Goal: Task Accomplishment & Management: Use online tool/utility

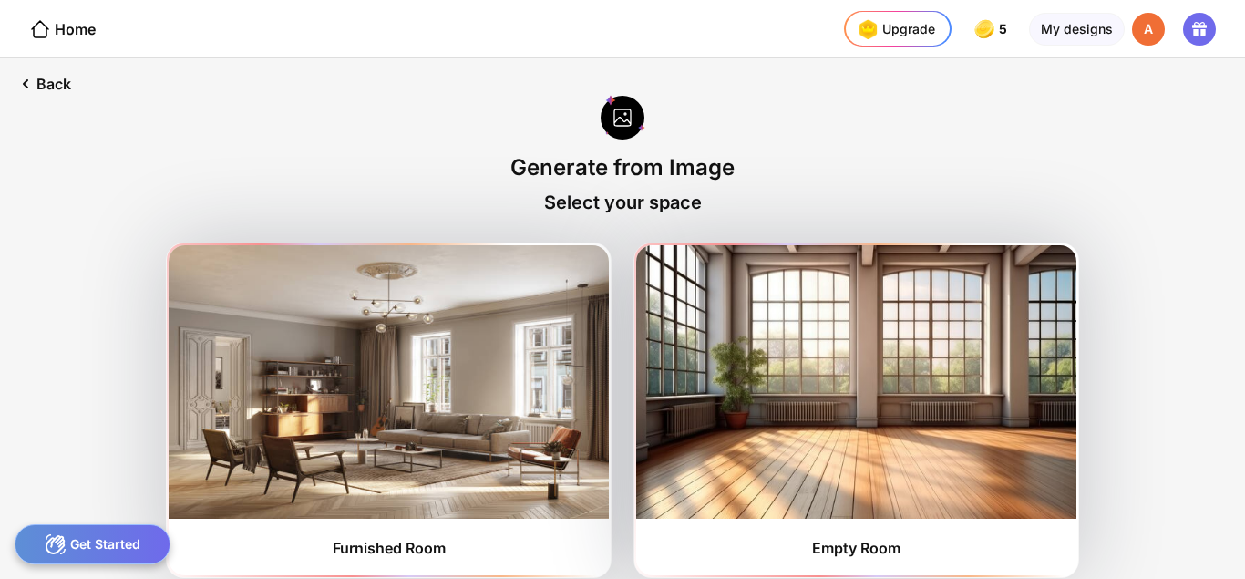
scroll to position [14, 0]
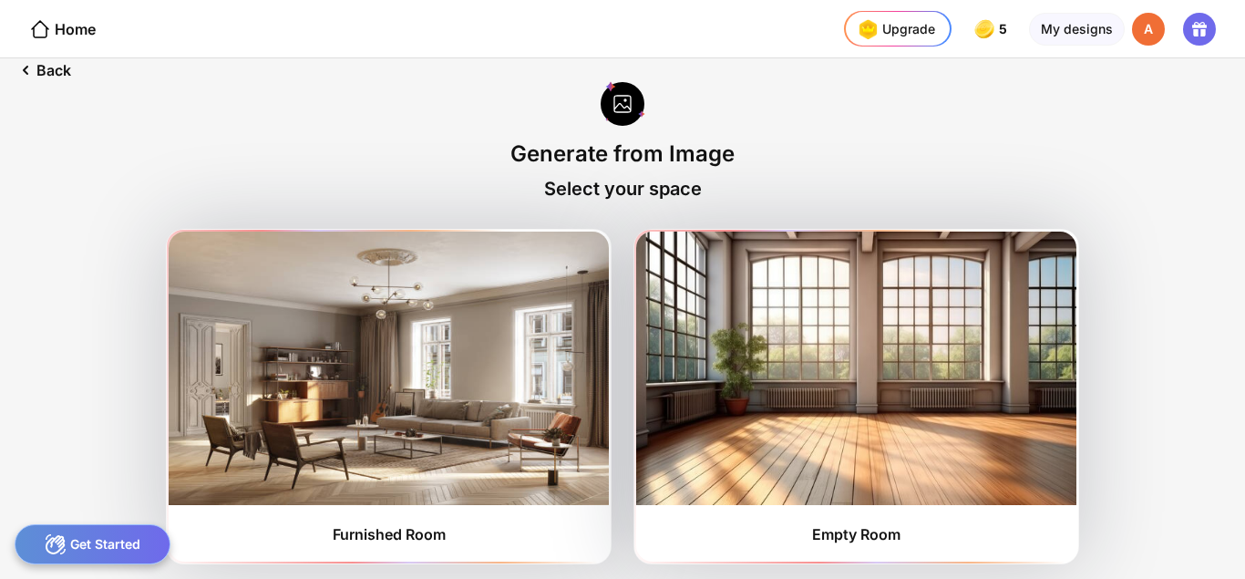
click at [460, 351] on img at bounding box center [389, 368] width 440 height 273
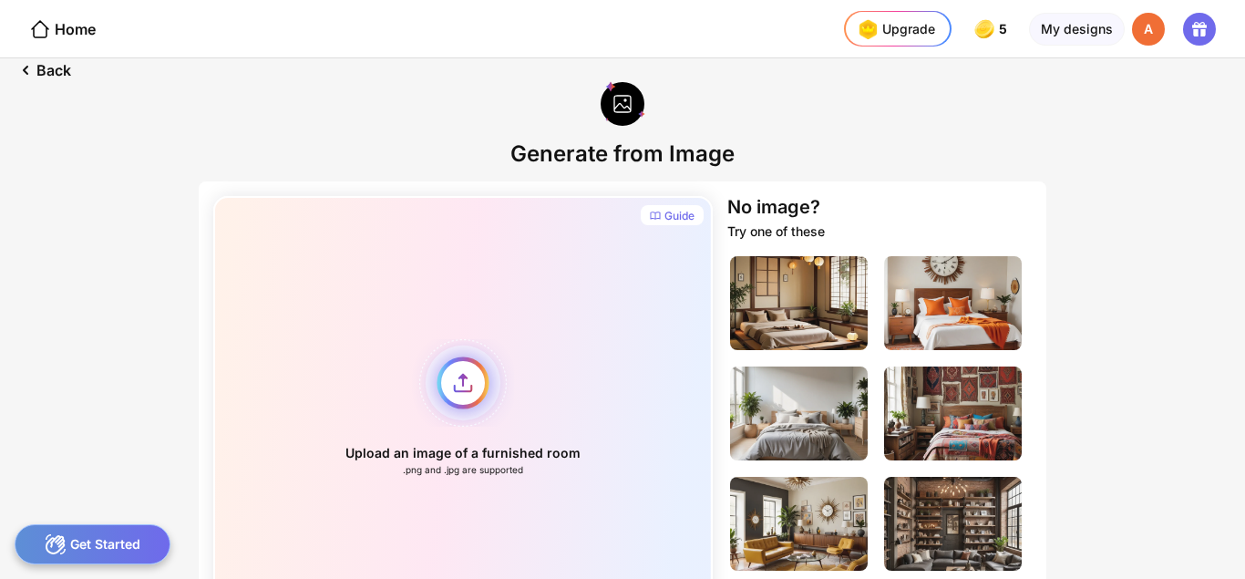
scroll to position [123, 0]
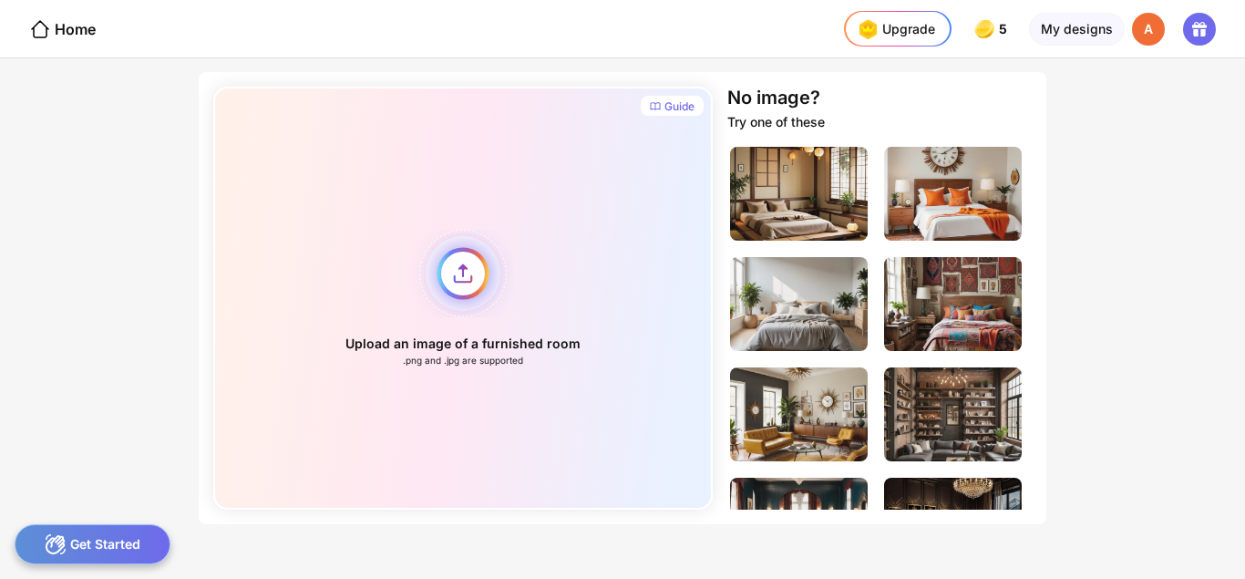
click at [463, 275] on div "Upload an image of a furnished room .png and .jpg are supported" at bounding box center [462, 298] width 499 height 423
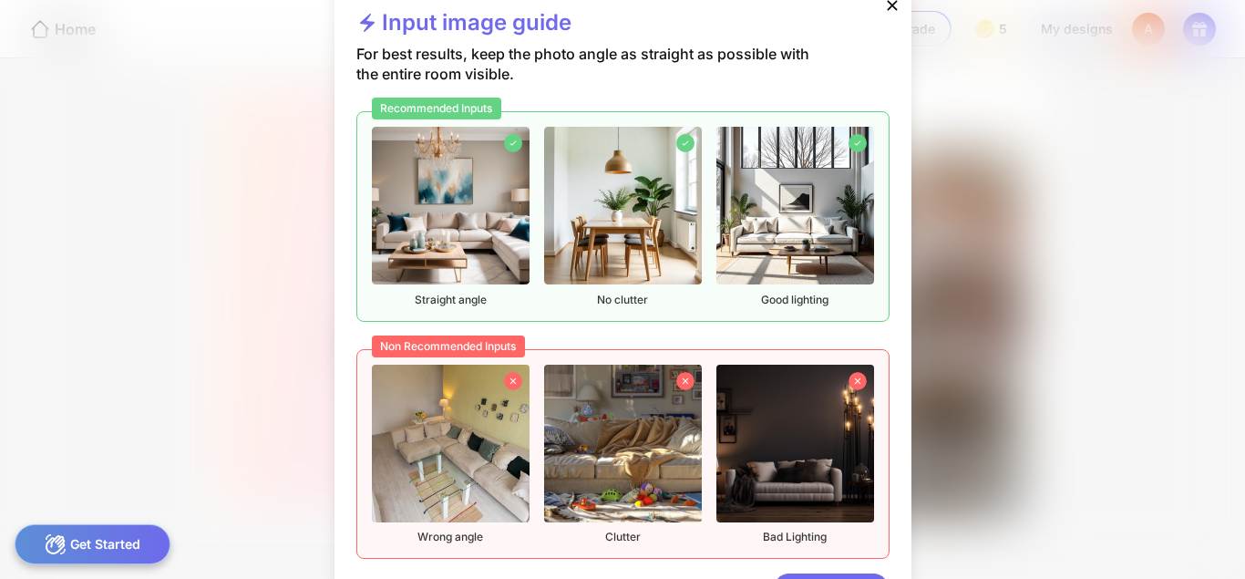
scroll to position [64, 0]
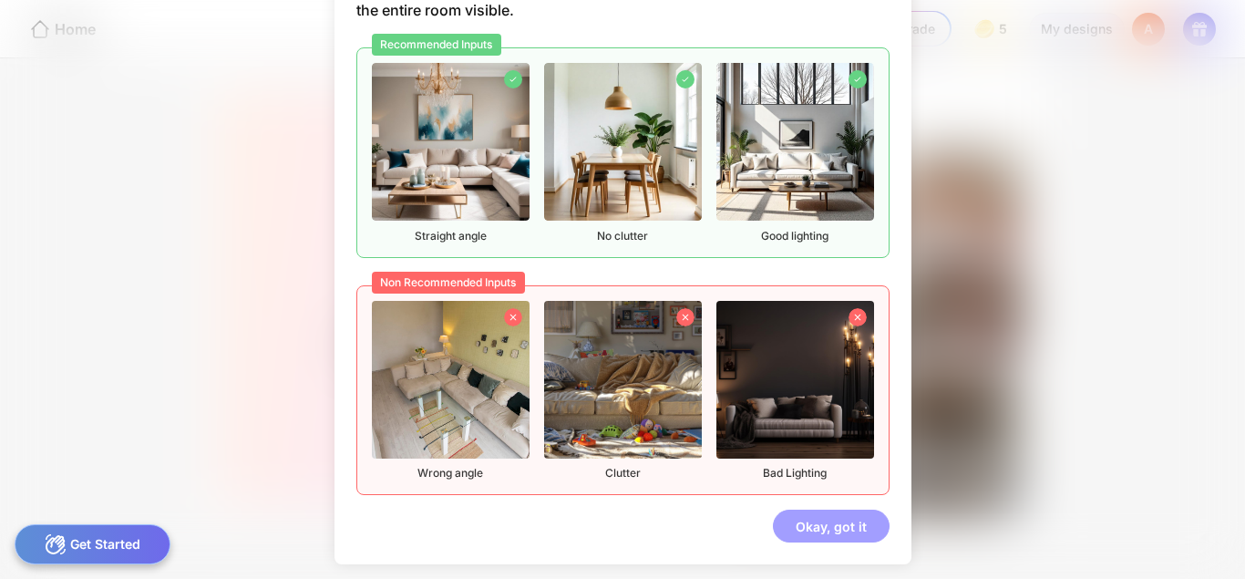
click at [818, 523] on div "Okay, got it" at bounding box center [831, 526] width 117 height 33
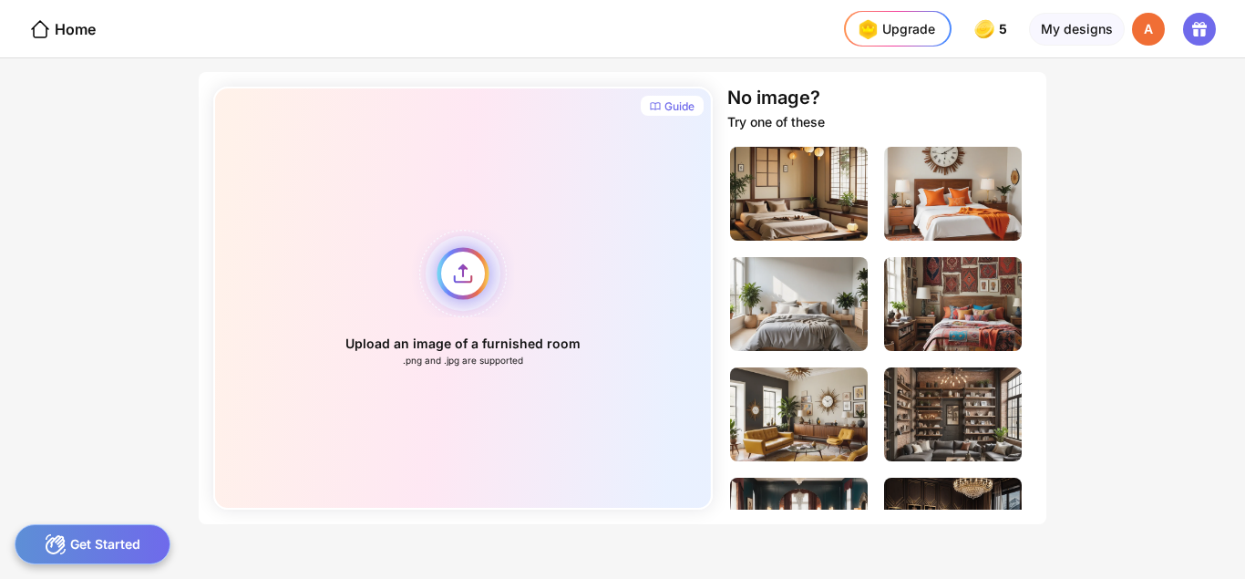
scroll to position [1, 0]
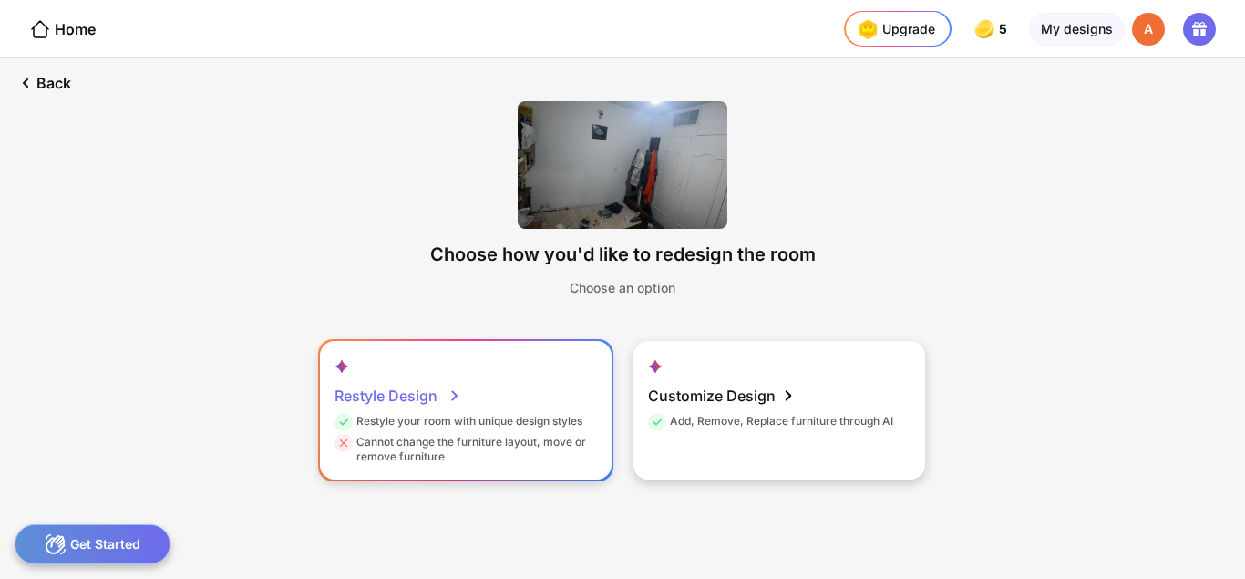
click at [520, 423] on div "Restyle your room with unique design styles" at bounding box center [459, 424] width 248 height 21
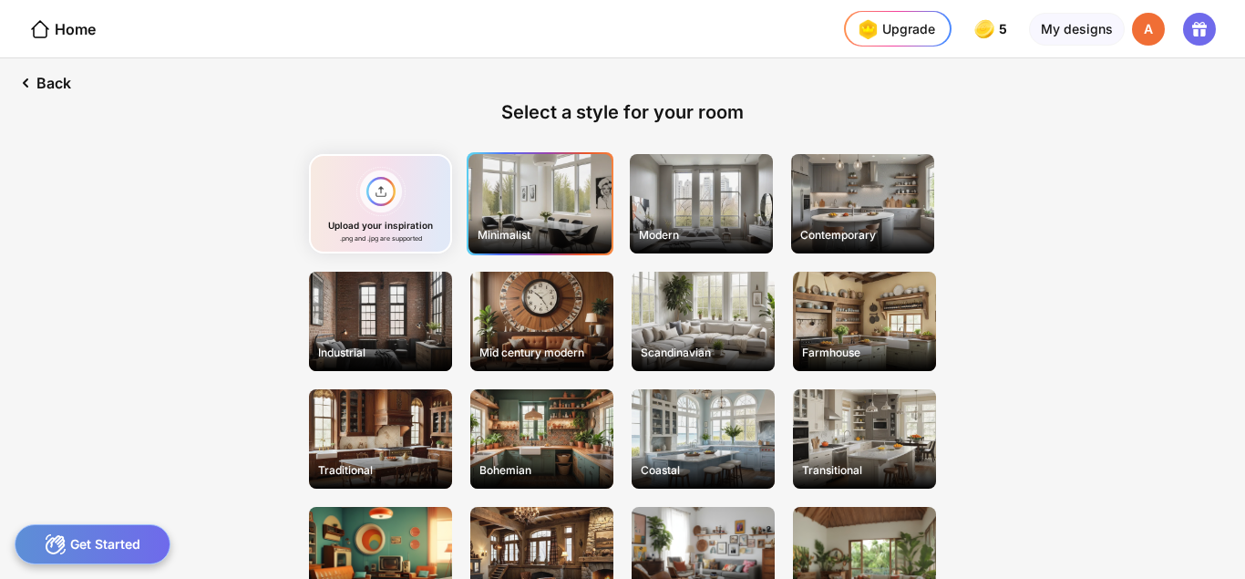
click at [563, 199] on div "Minimalist" at bounding box center [540, 203] width 143 height 99
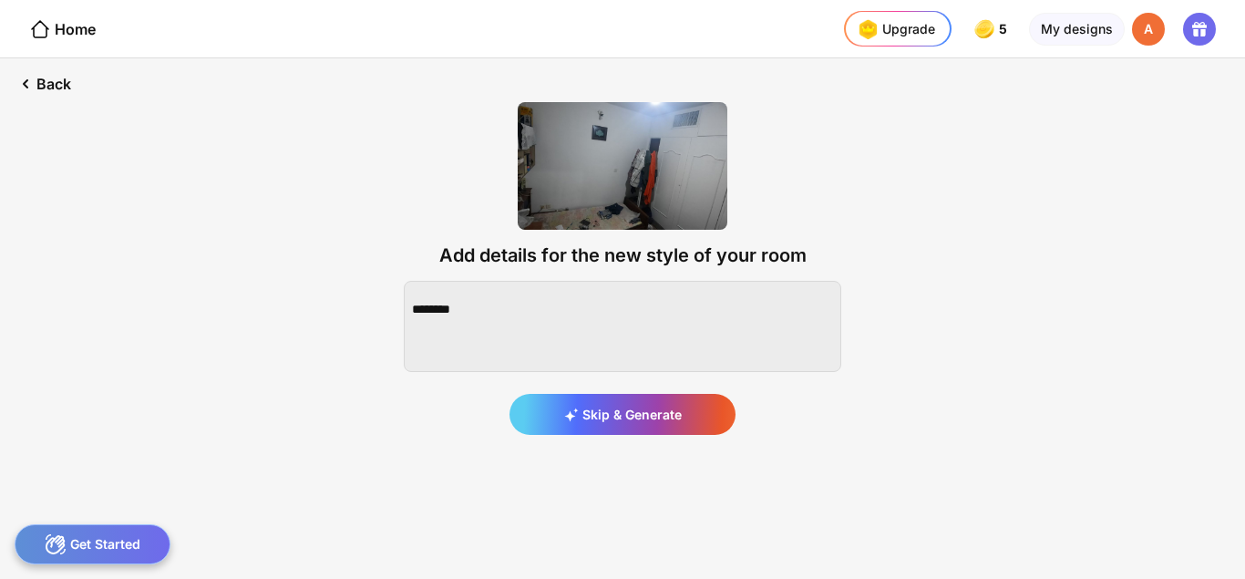
scroll to position [0, 0]
click at [654, 421] on div "Skip & Generate" at bounding box center [623, 414] width 226 height 41
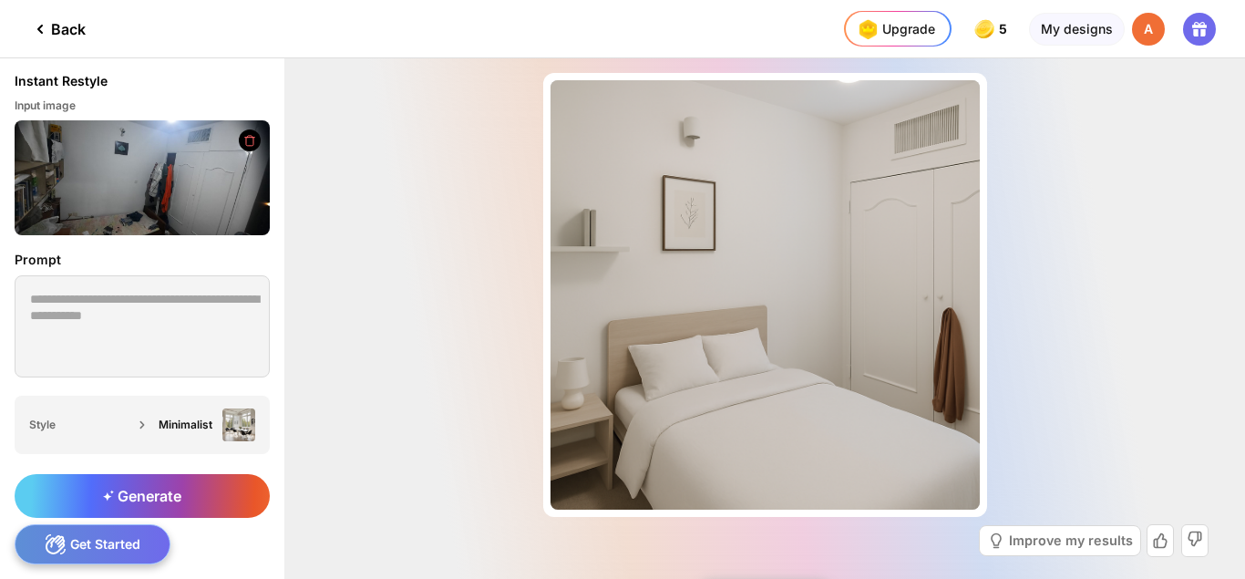
scroll to position [77, 0]
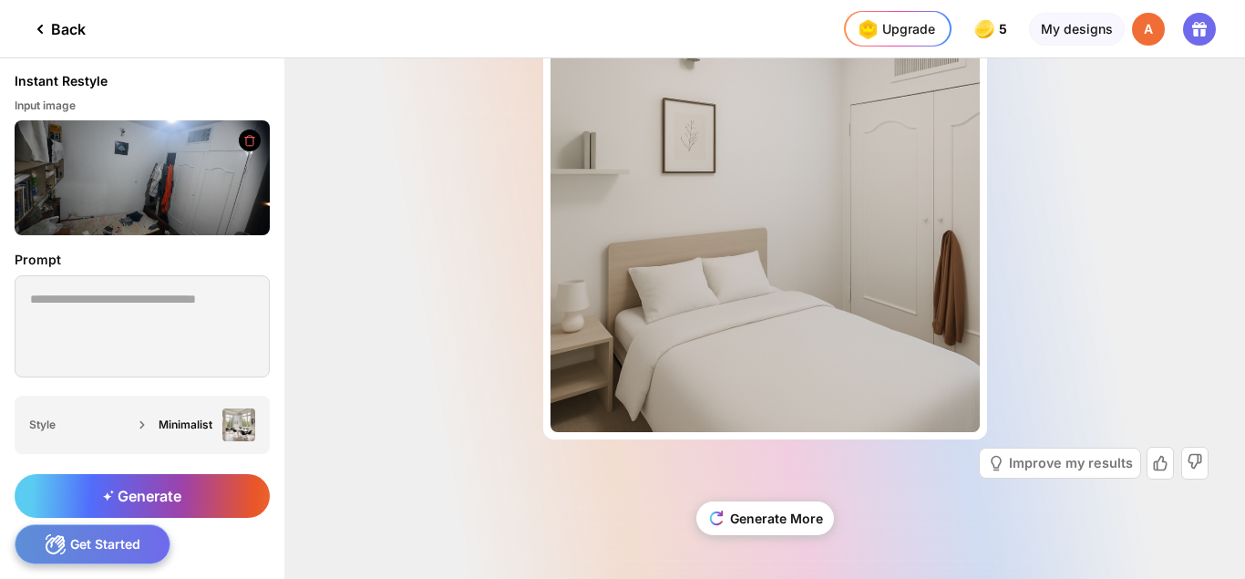
click at [1206, 32] on icon at bounding box center [1200, 29] width 22 height 22
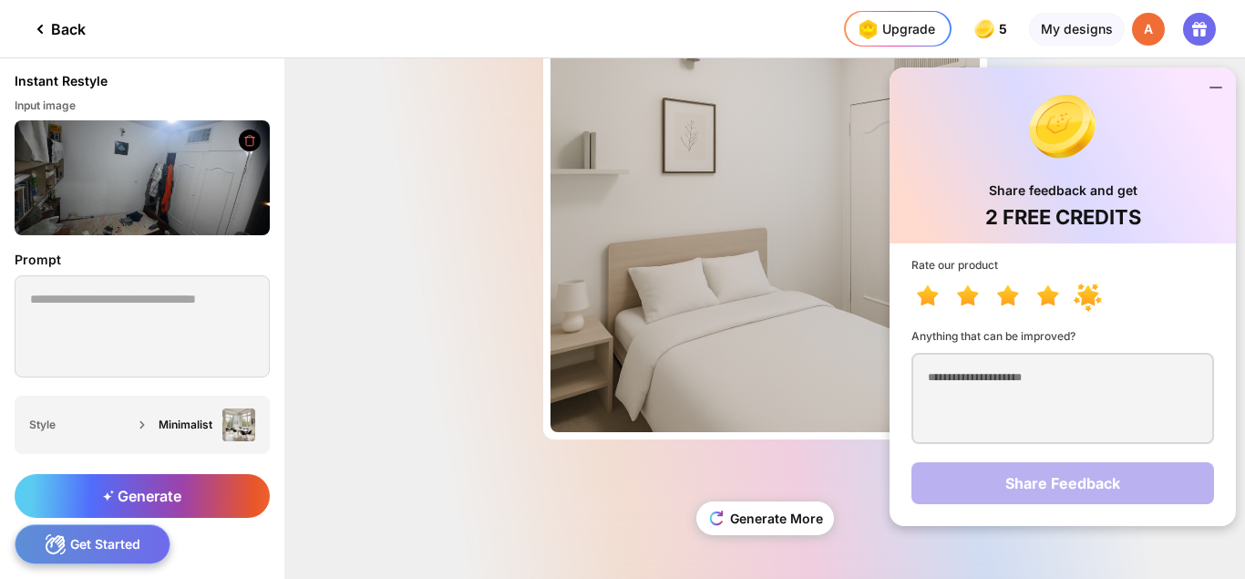
click at [1090, 303] on icon at bounding box center [1087, 295] width 21 height 20
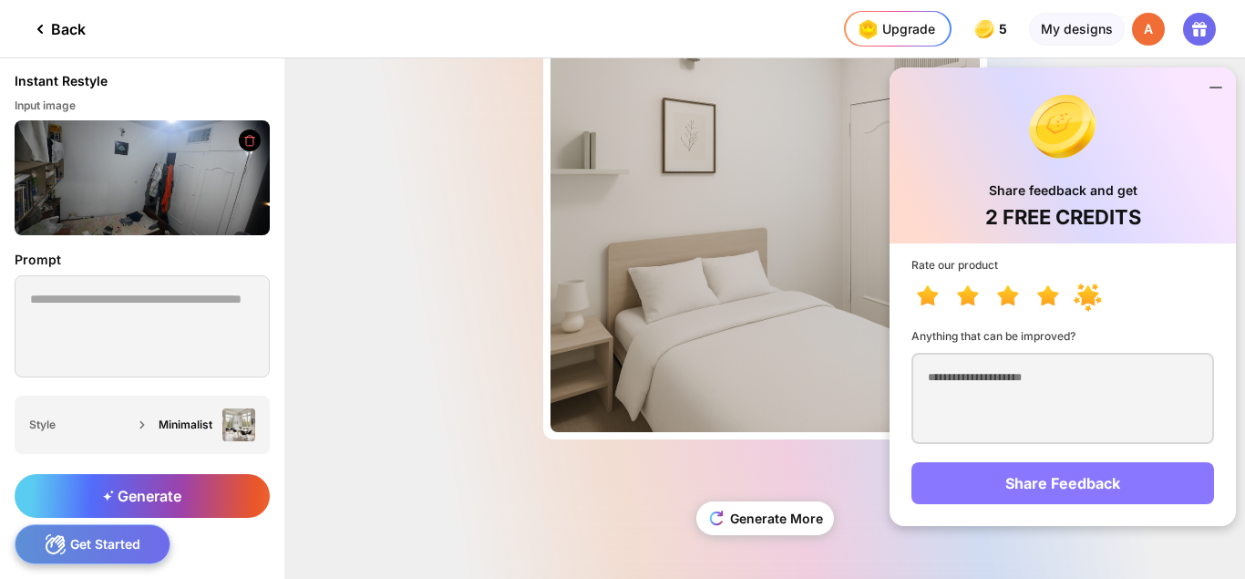
click at [1062, 487] on div "Share Feedback" at bounding box center [1062, 483] width 303 height 42
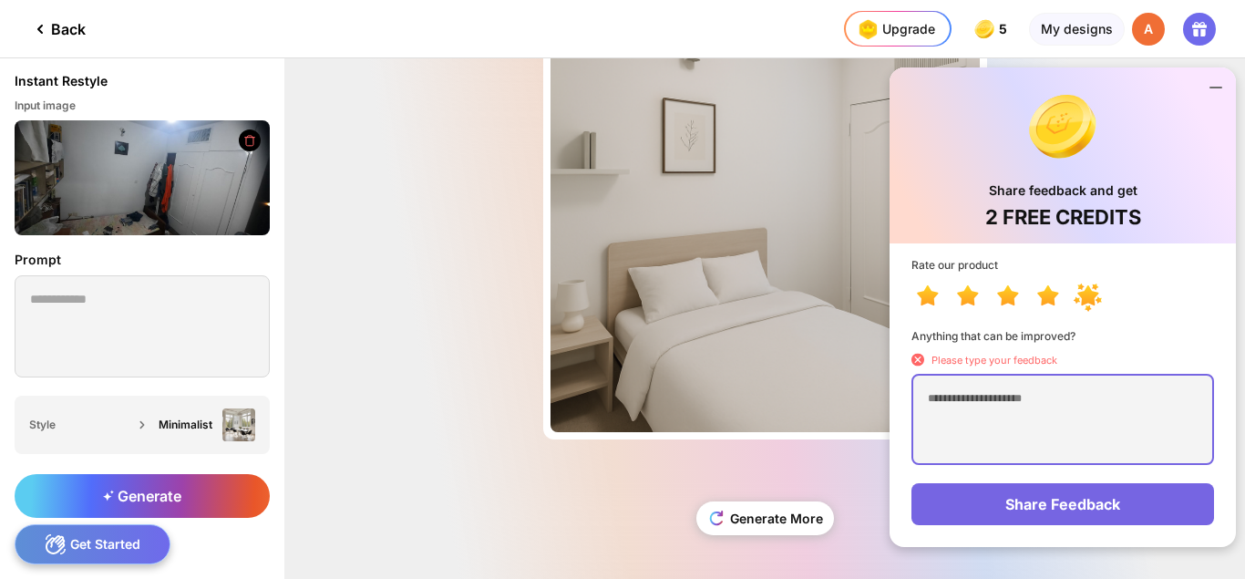
click at [1036, 396] on textarea at bounding box center [1062, 419] width 303 height 91
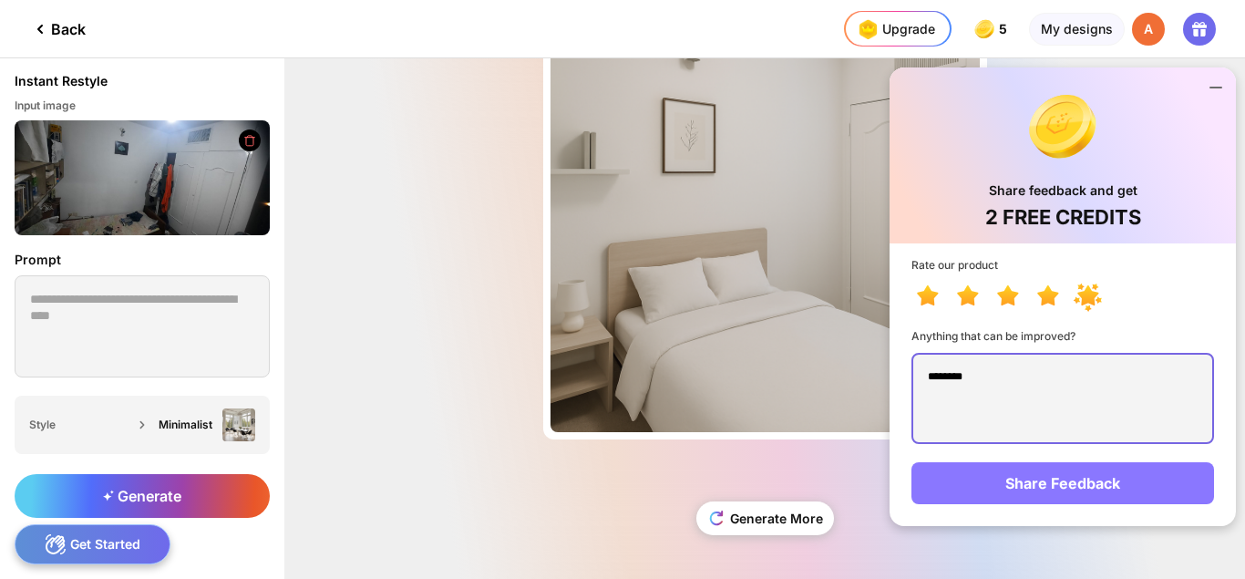
type textarea "********"
click at [1077, 480] on div "Share Feedback" at bounding box center [1062, 483] width 303 height 42
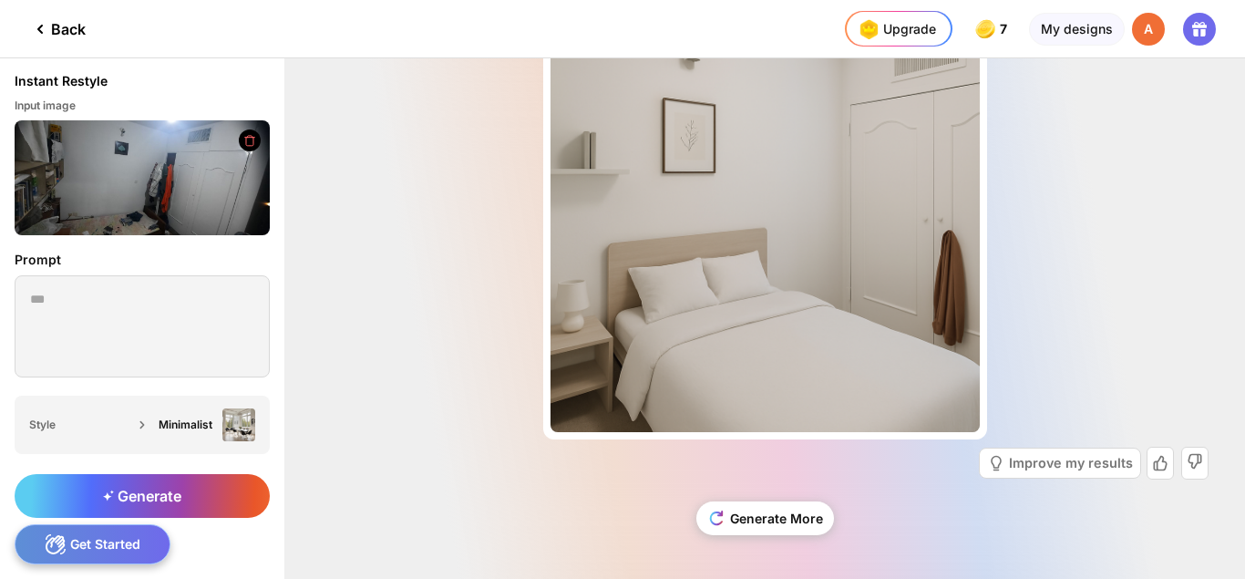
click at [1200, 30] on icon at bounding box center [1200, 29] width 22 height 22
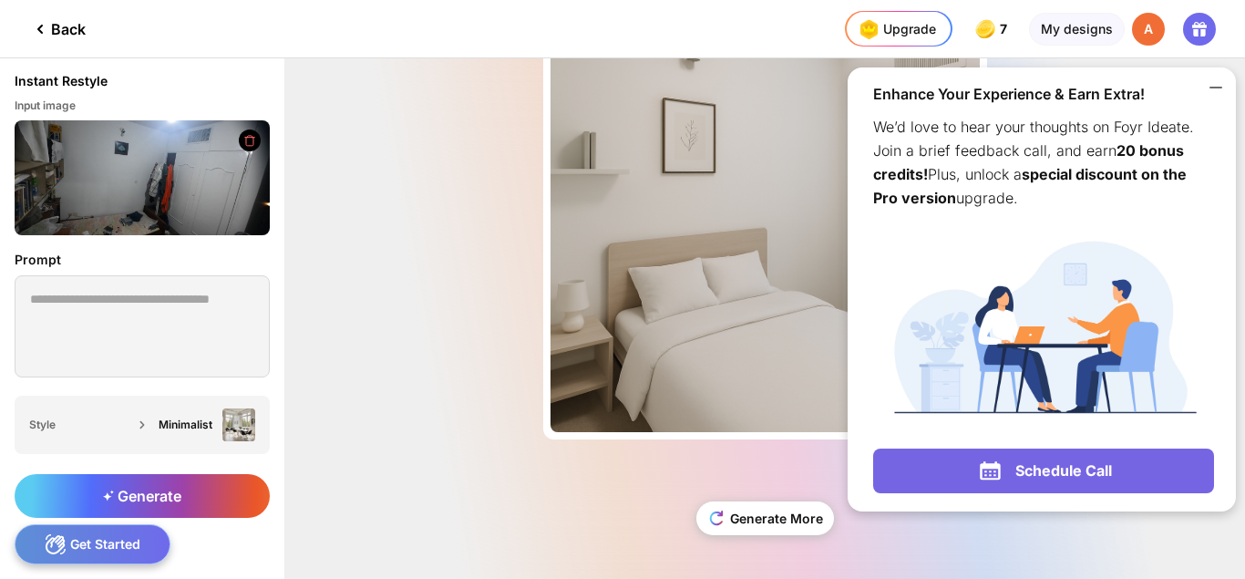
click at [1214, 84] on icon at bounding box center [1216, 88] width 22 height 22
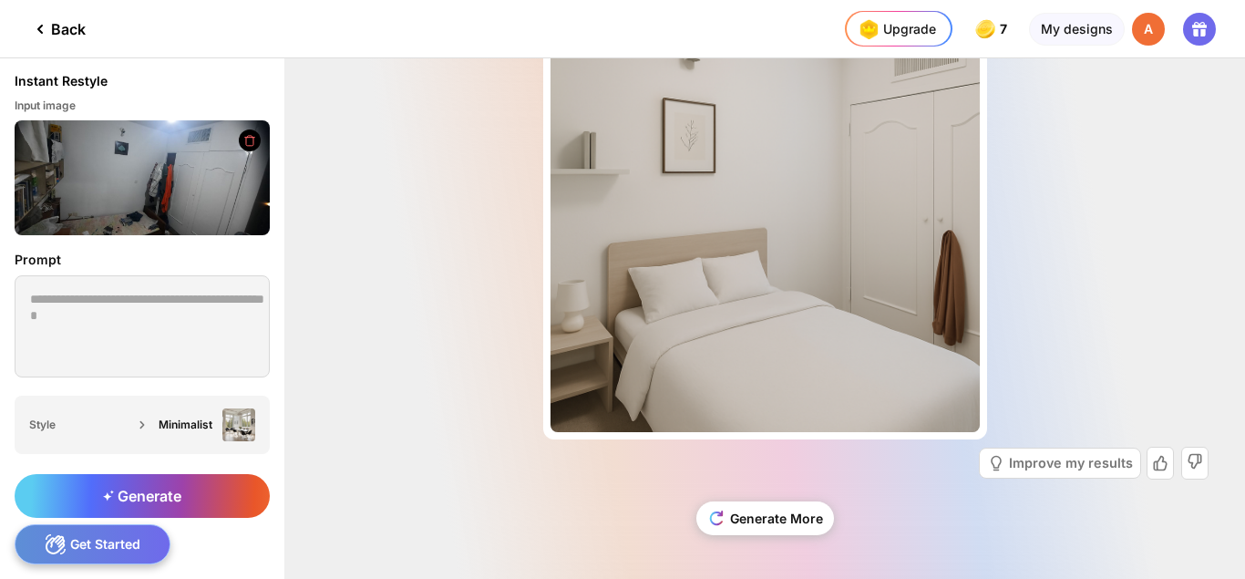
click at [1150, 26] on div "A" at bounding box center [1148, 29] width 33 height 33
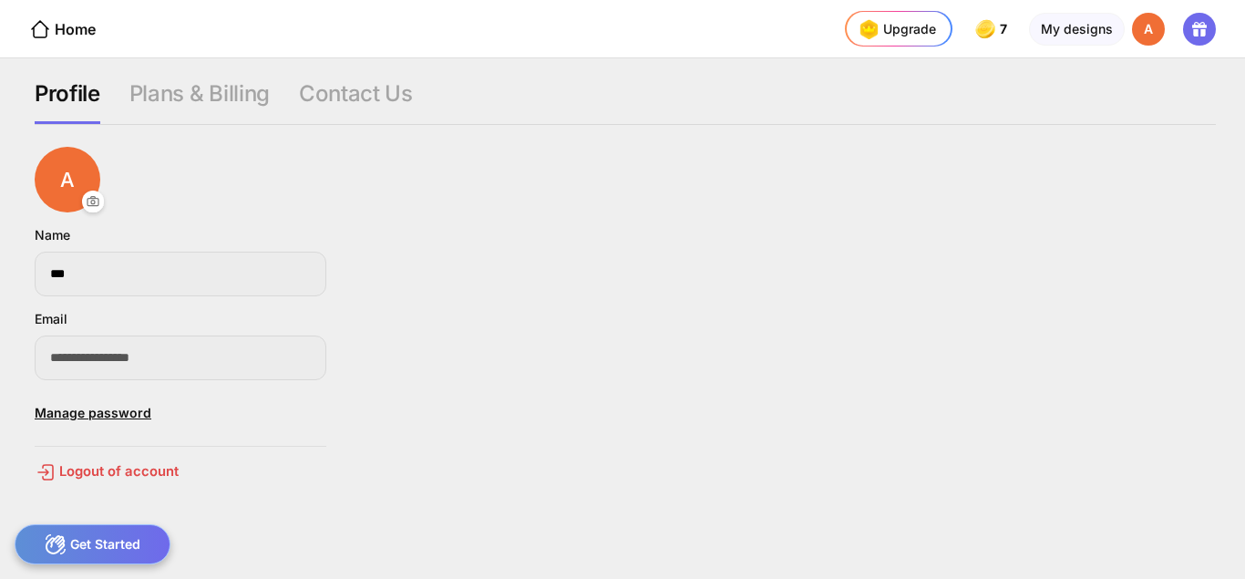
click at [1150, 26] on div "A" at bounding box center [1148, 29] width 33 height 33
click at [1071, 32] on div "My designs" at bounding box center [1077, 29] width 96 height 33
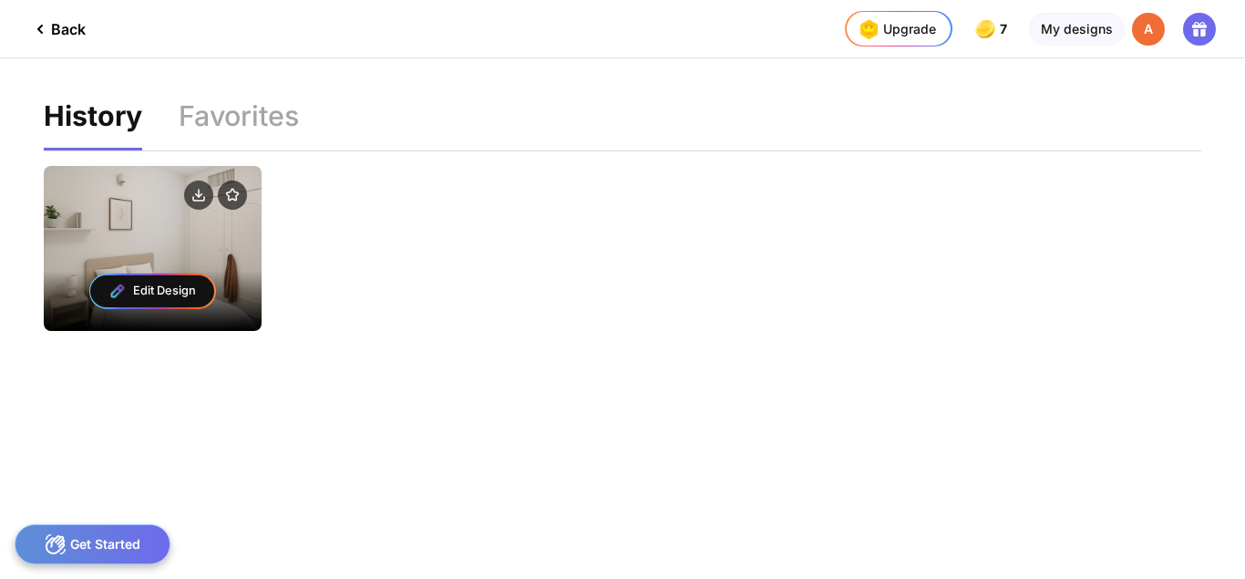
click at [136, 211] on div at bounding box center [153, 197] width 218 height 62
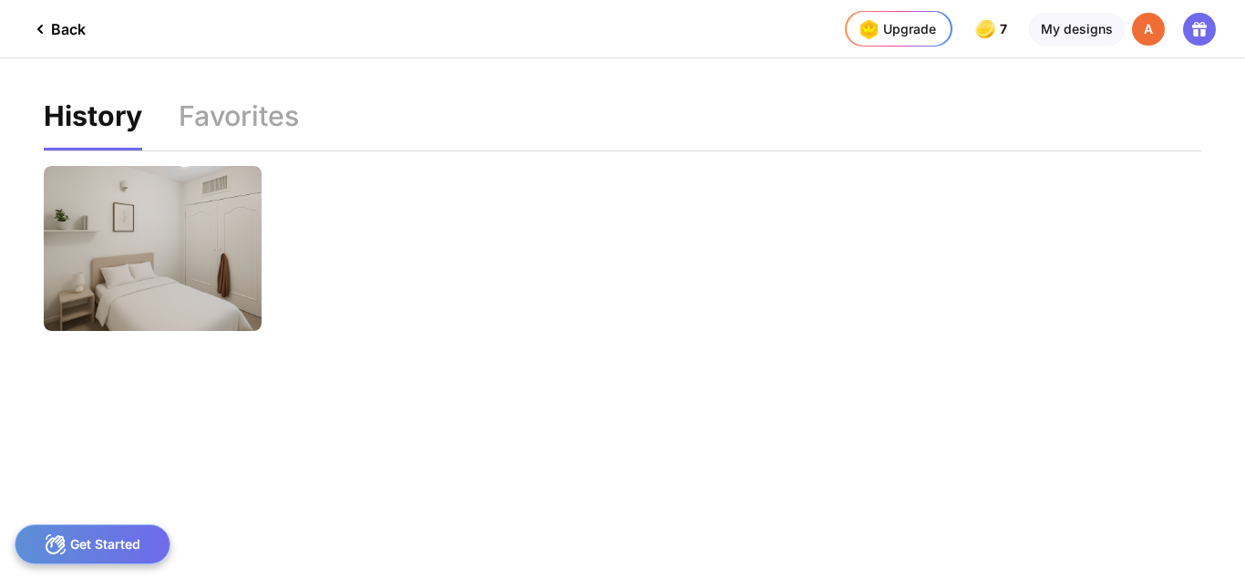
click at [43, 30] on icon at bounding box center [40, 29] width 22 height 22
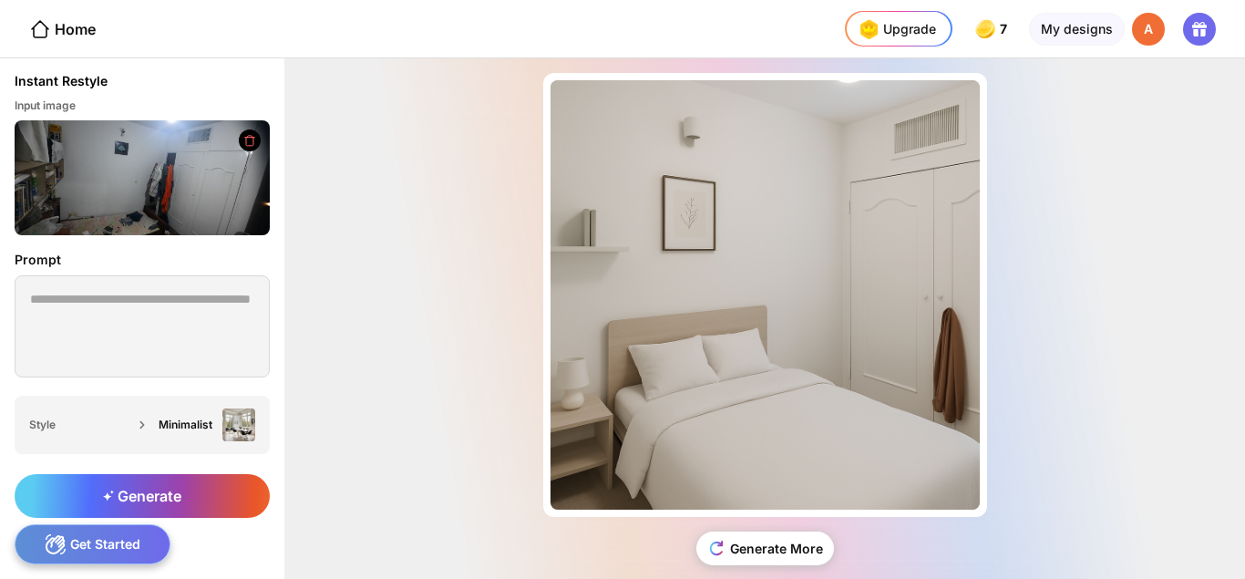
scroll to position [30, 0]
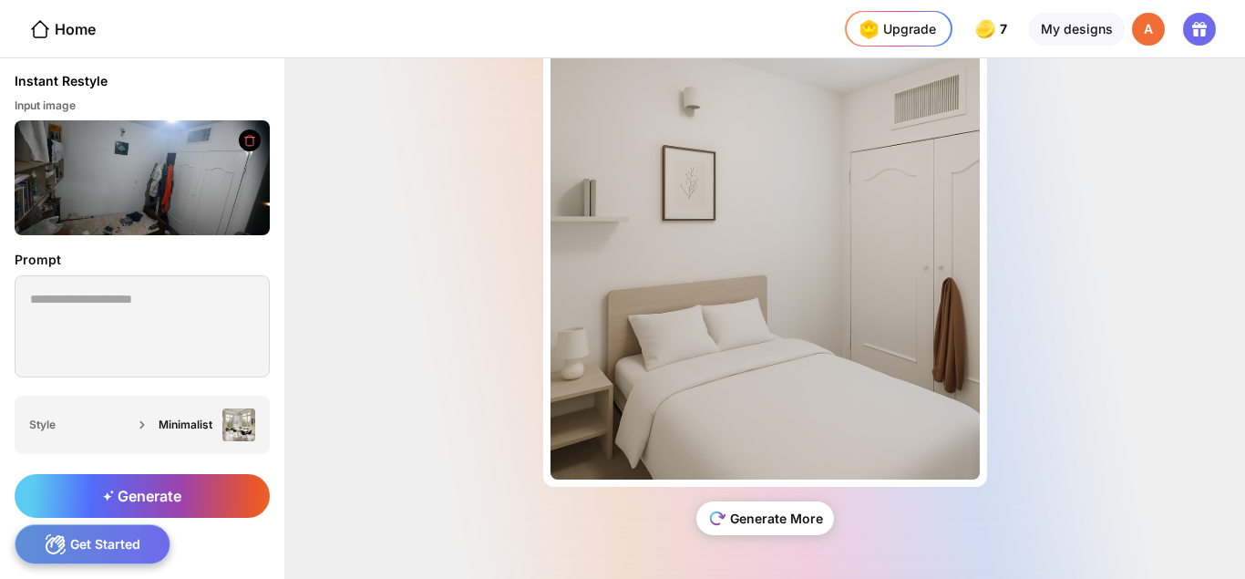
click at [769, 523] on div "Generate More" at bounding box center [765, 518] width 138 height 34
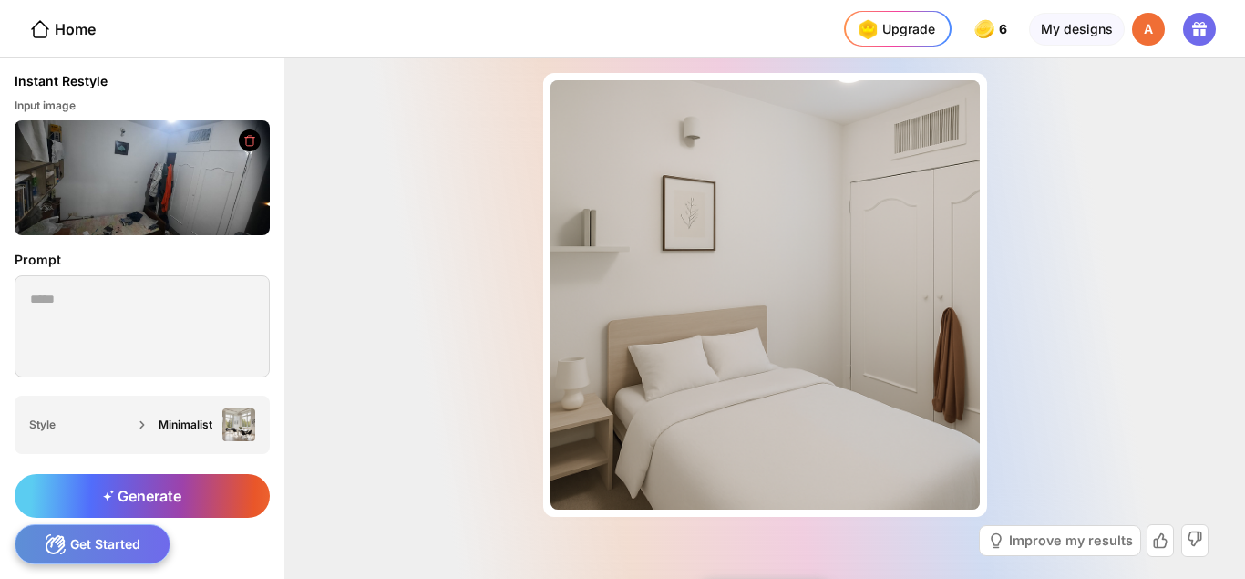
scroll to position [77, 0]
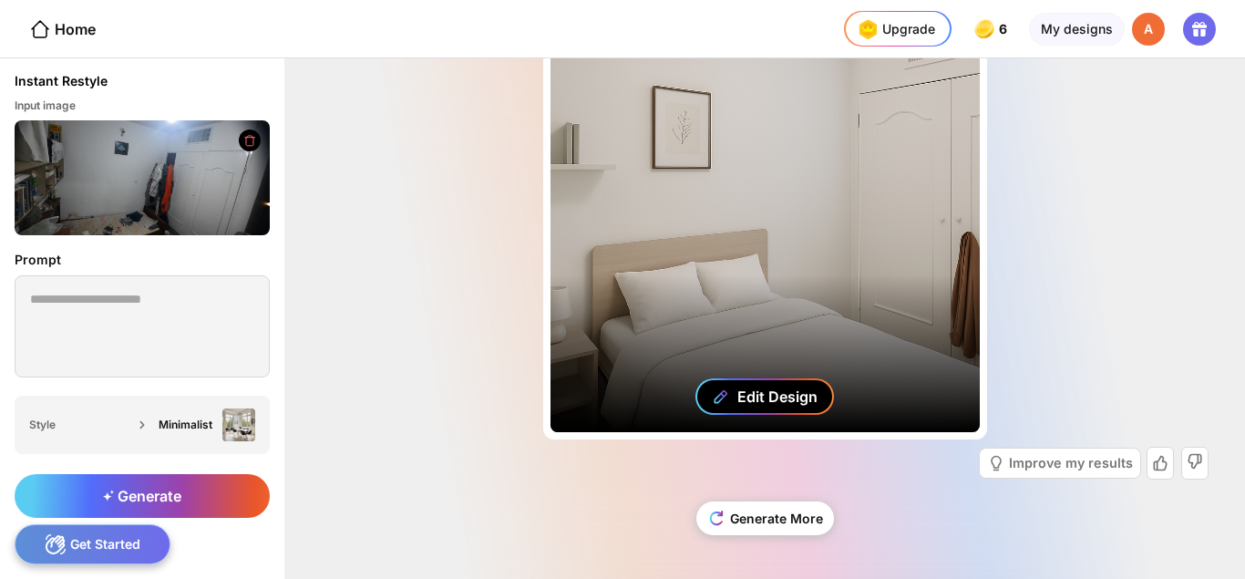
click at [764, 390] on div "Edit Design" at bounding box center [777, 396] width 80 height 18
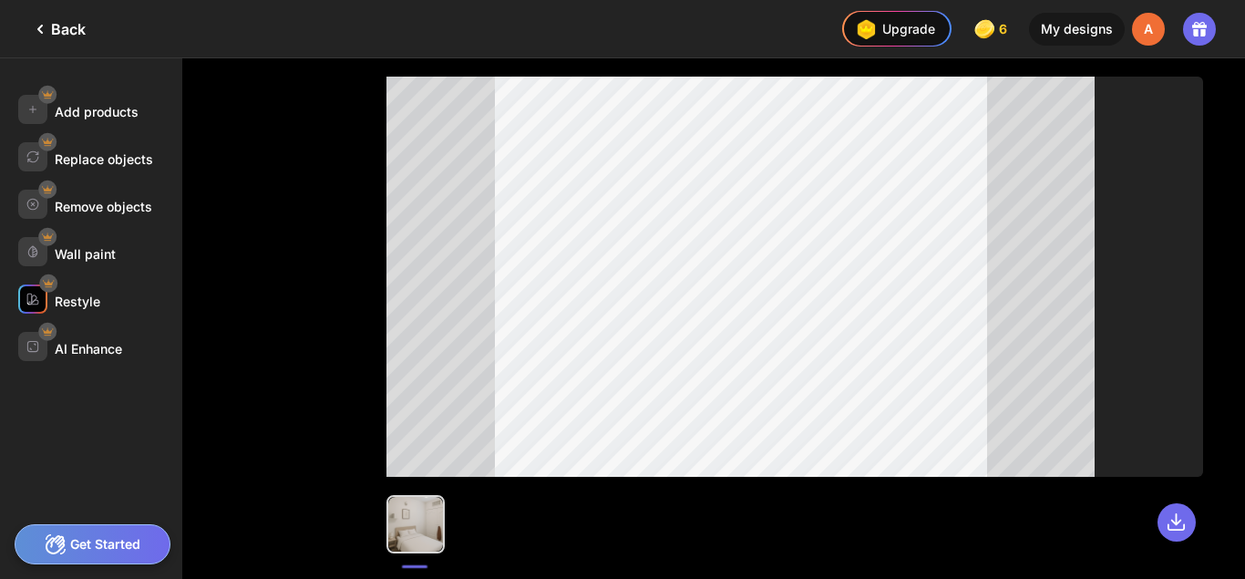
click at [83, 304] on div "Restyle" at bounding box center [78, 301] width 46 height 15
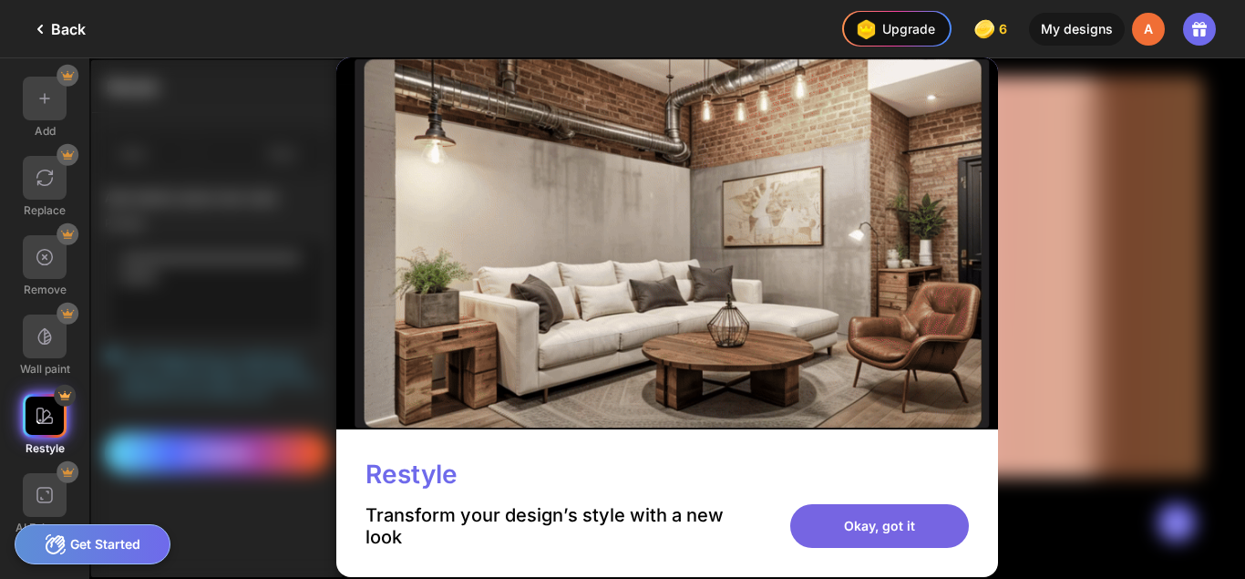
click at [889, 526] on div "Okay, got it" at bounding box center [879, 526] width 179 height 44
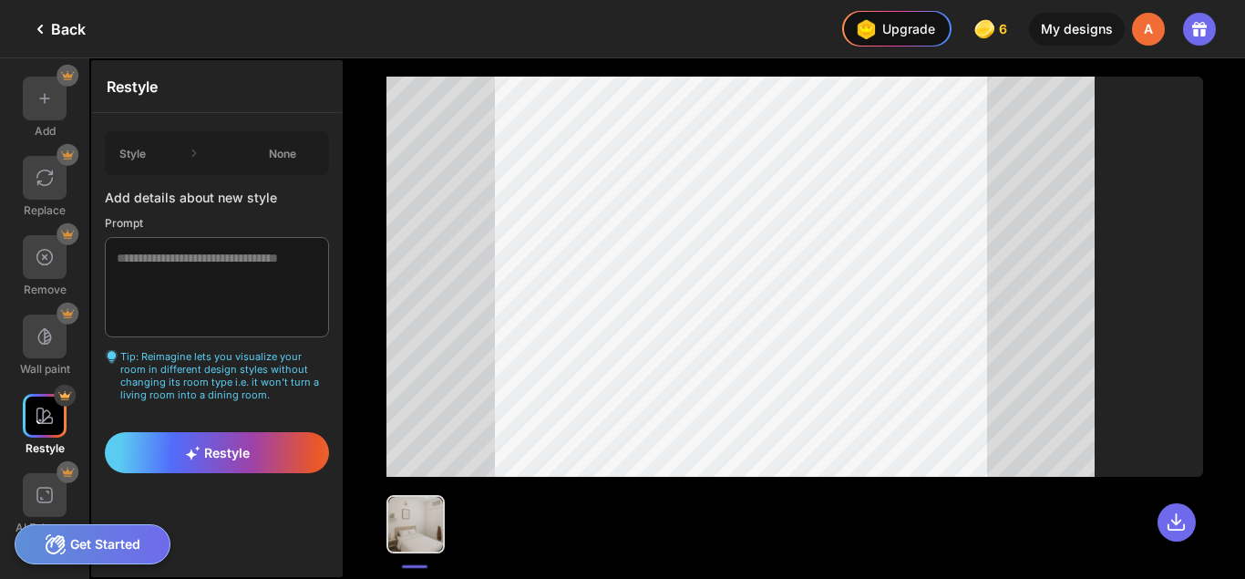
click at [42, 32] on icon at bounding box center [40, 29] width 4 height 7
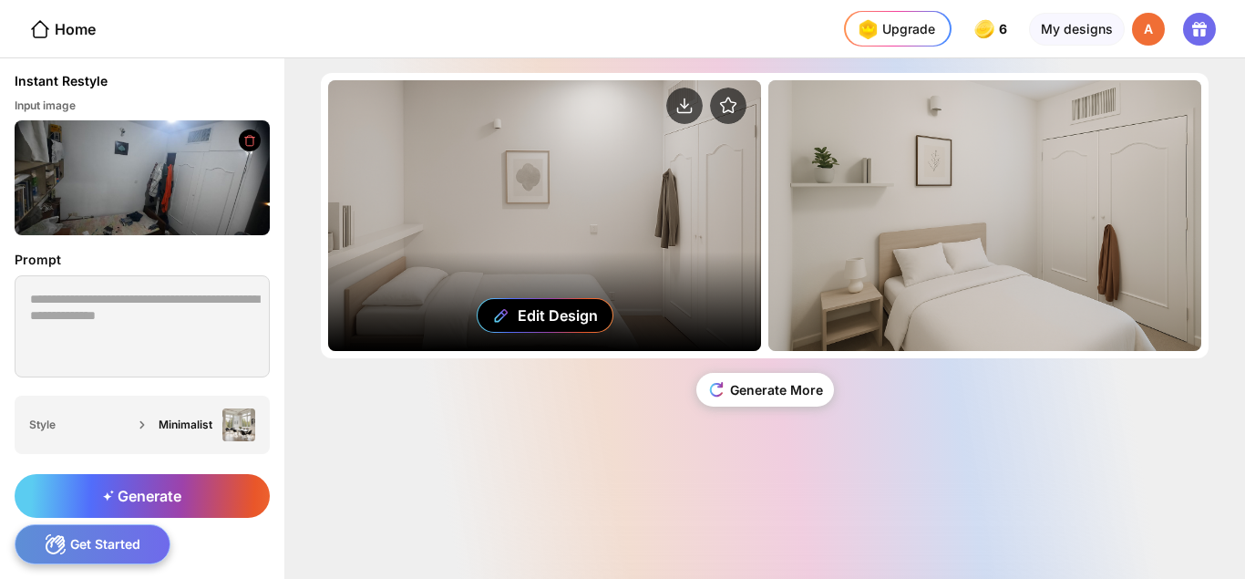
click at [550, 169] on div "Edit Design" at bounding box center [544, 215] width 433 height 271
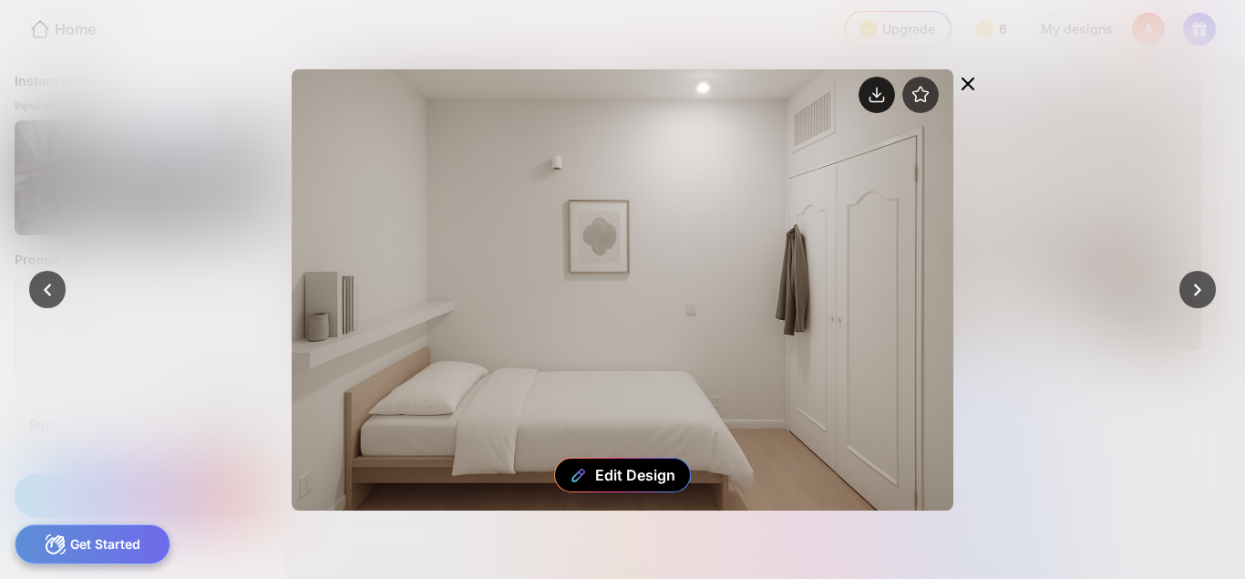
click at [870, 91] on circle at bounding box center [877, 95] width 36 height 36
click at [973, 82] on icon at bounding box center [968, 84] width 22 height 22
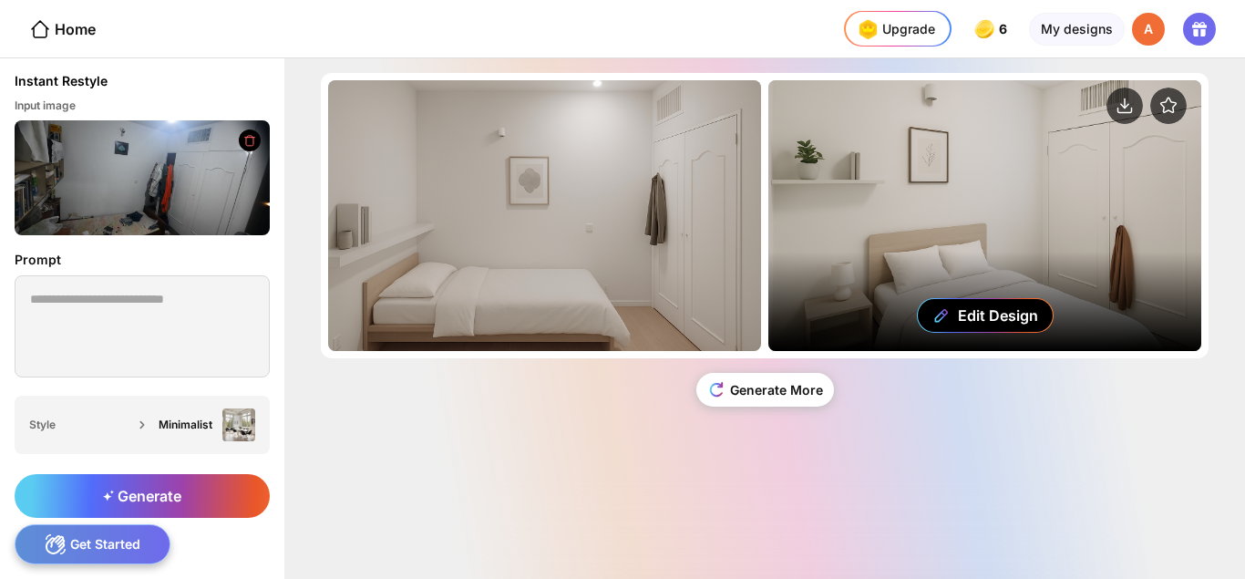
click at [983, 144] on div "Edit Design" at bounding box center [984, 215] width 433 height 271
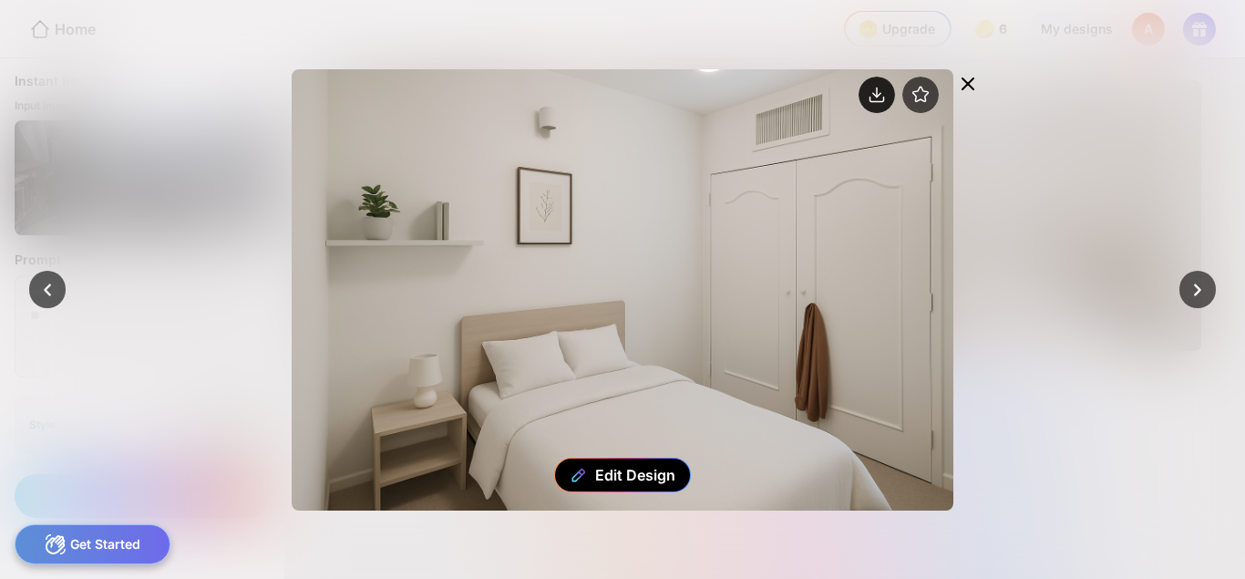
click at [880, 88] on circle at bounding box center [877, 95] width 36 height 36
click at [967, 88] on icon at bounding box center [968, 84] width 22 height 22
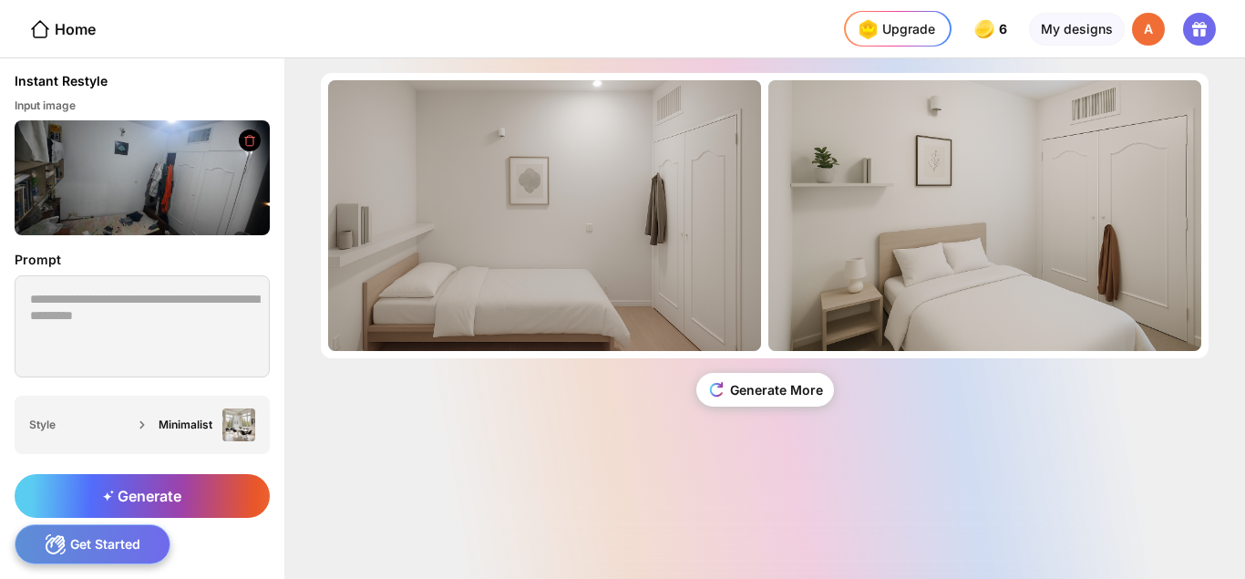
click at [1204, 32] on icon at bounding box center [1202, 32] width 5 height 7
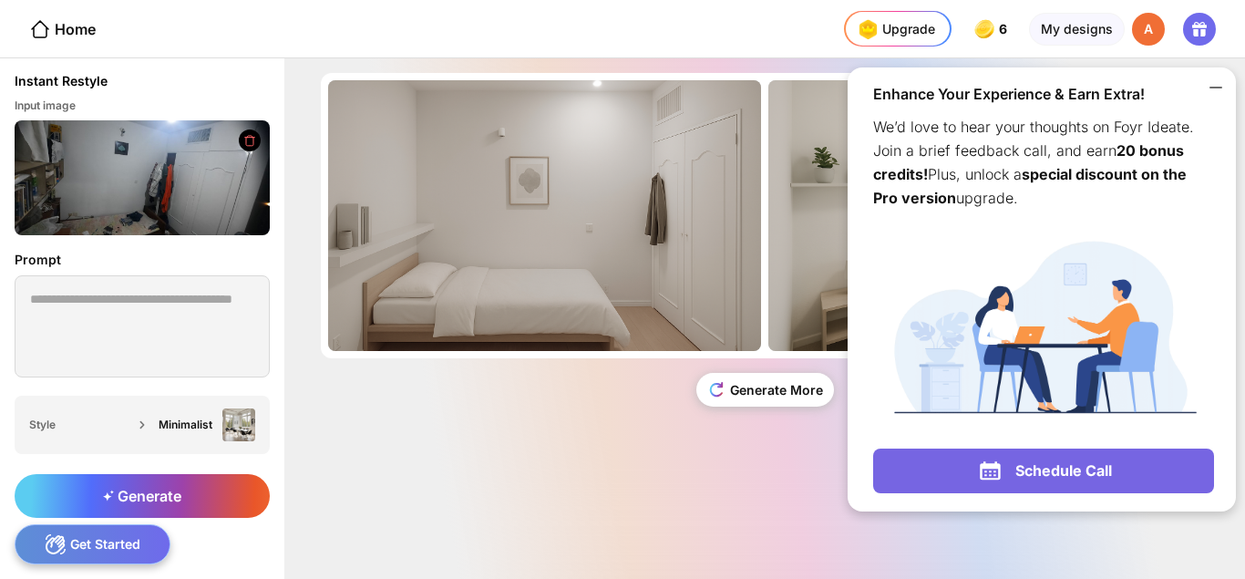
click at [1210, 85] on icon at bounding box center [1216, 88] width 22 height 22
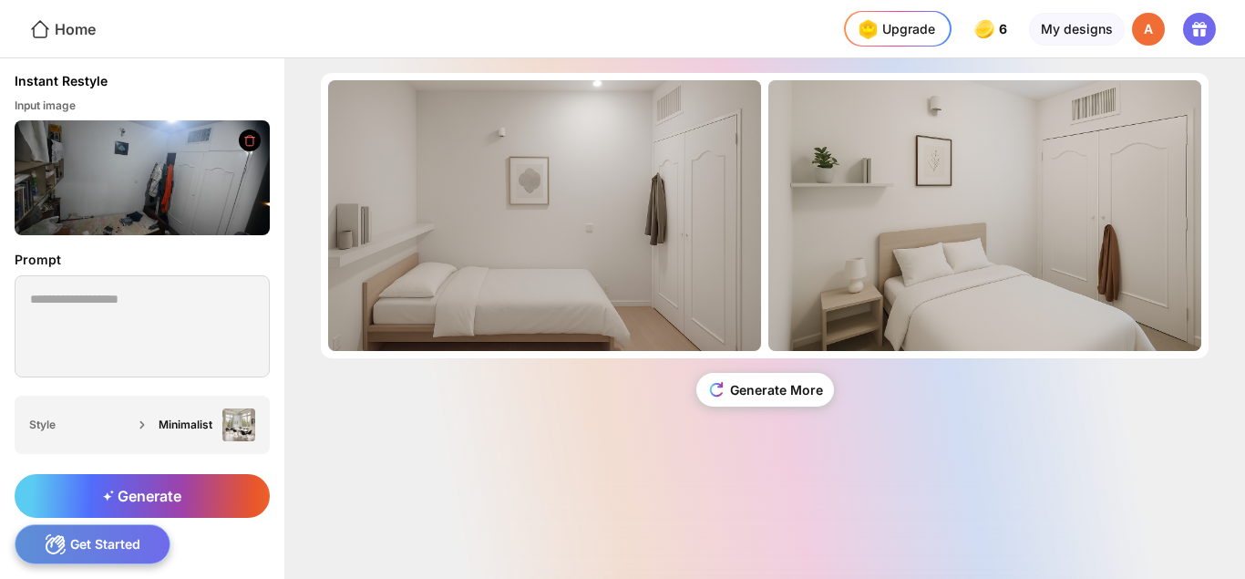
click at [74, 27] on div "Home" at bounding box center [62, 29] width 67 height 22
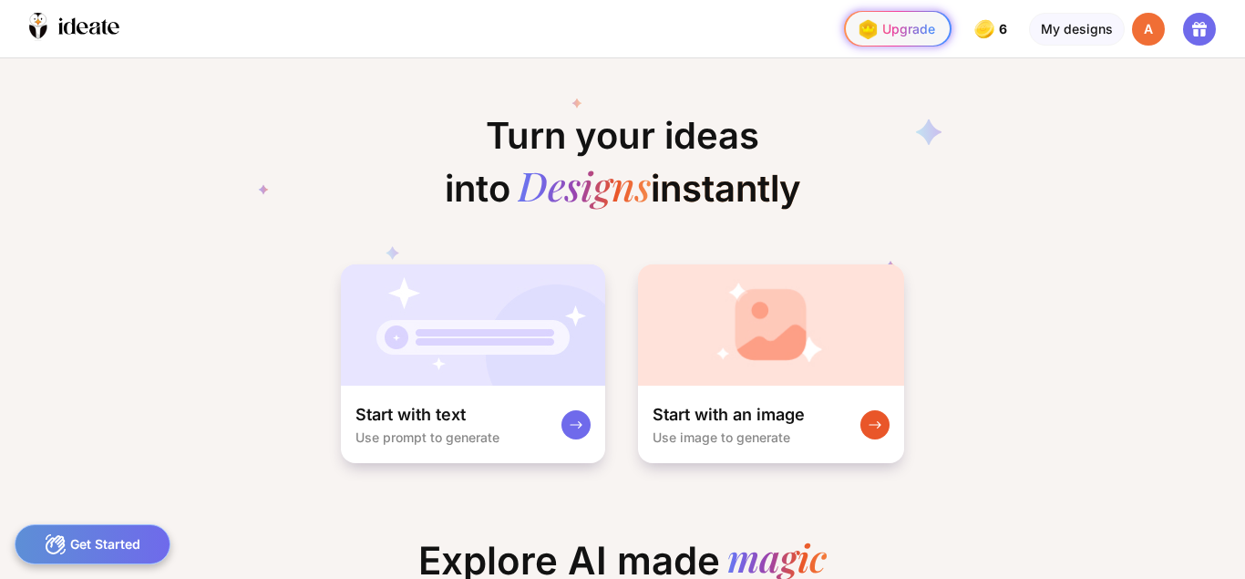
click at [885, 28] on div "Upgrade" at bounding box center [894, 29] width 82 height 29
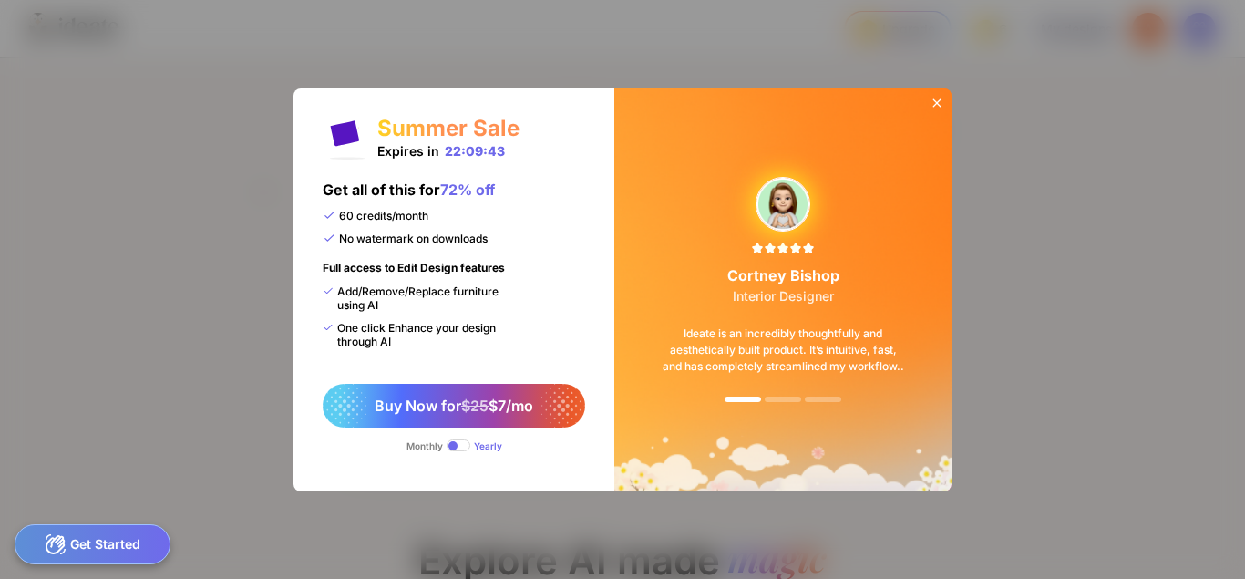
click at [942, 102] on icon at bounding box center [937, 103] width 15 height 15
